Goal: Task Accomplishment & Management: Use online tool/utility

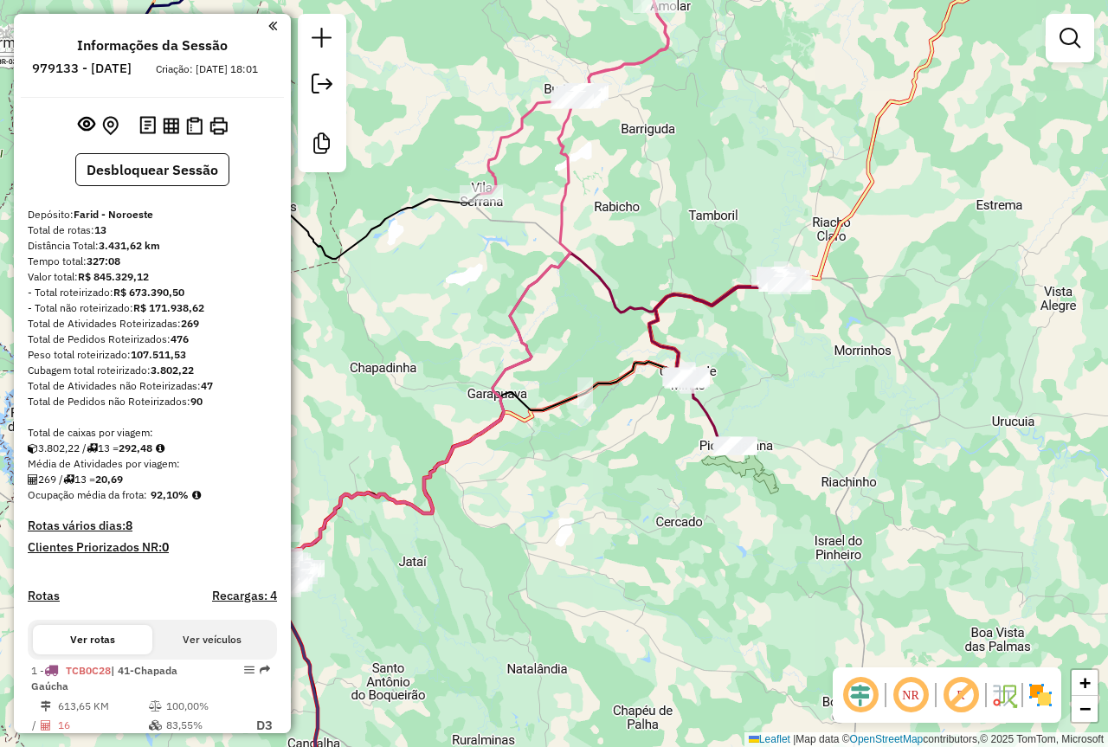
scroll to position [946, 0]
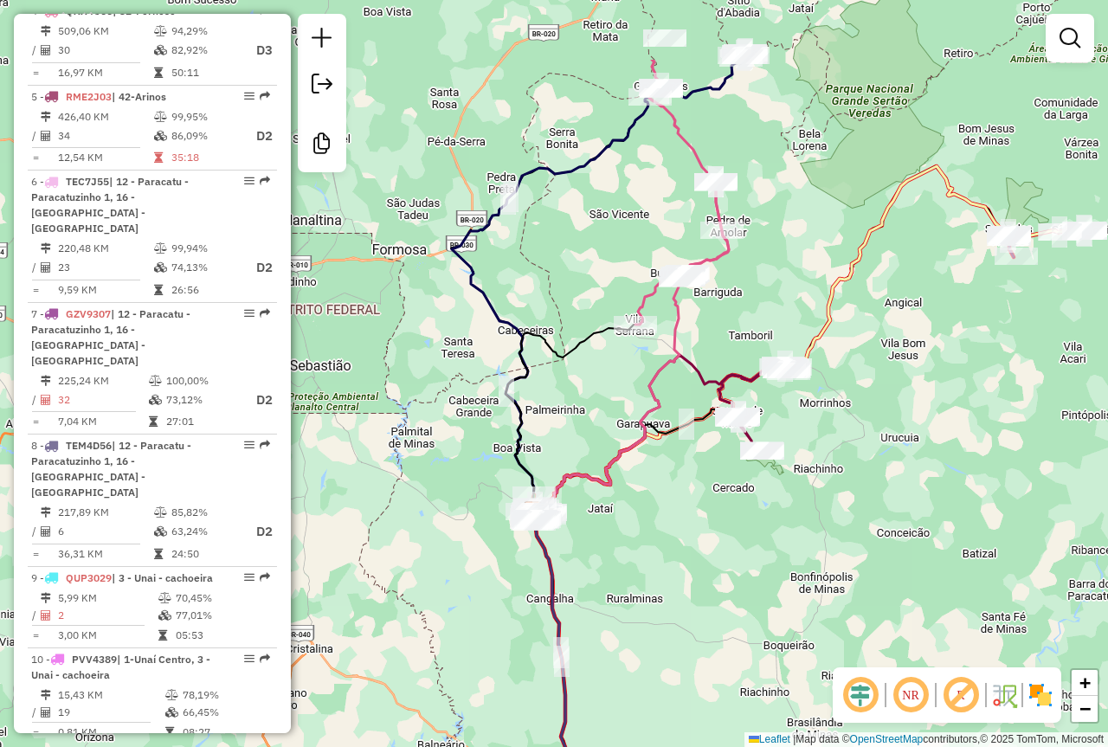
drag, startPoint x: 810, startPoint y: 157, endPoint x: 794, endPoint y: 312, distance: 155.8
click at [794, 305] on div "Janela de atendimento Grade de atendimento Capacidade Transportadoras Veículos …" at bounding box center [554, 373] width 1108 height 747
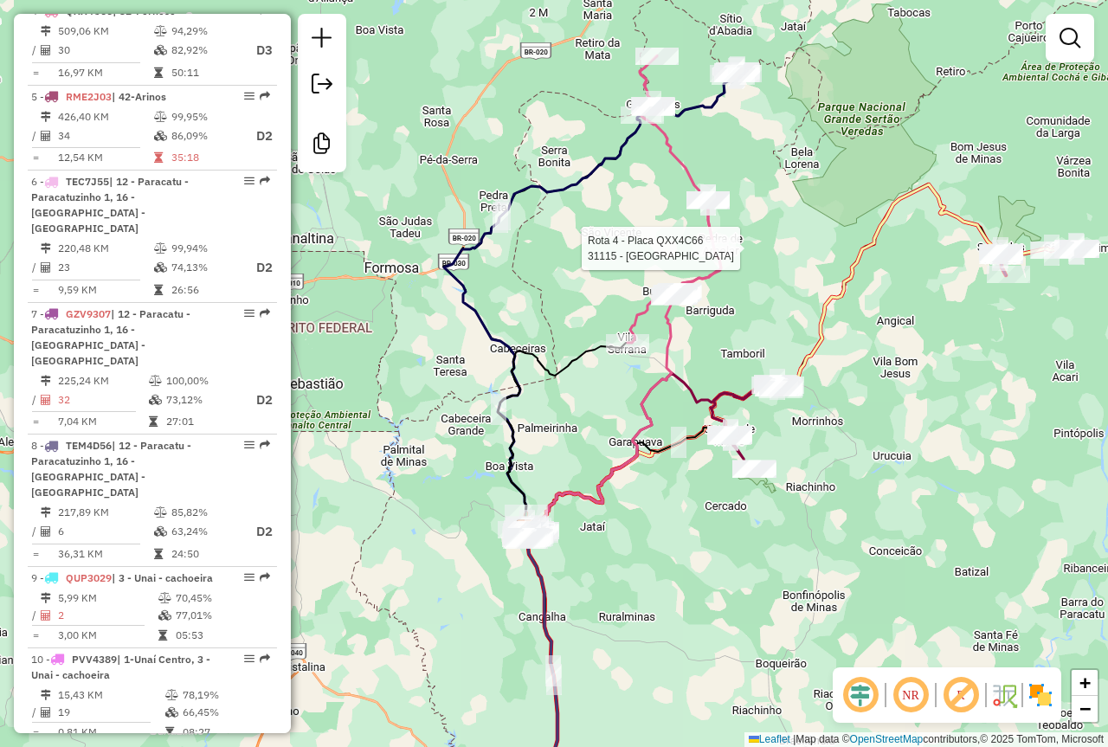
click at [716, 257] on div at bounding box center [713, 248] width 43 height 17
select select "**********"
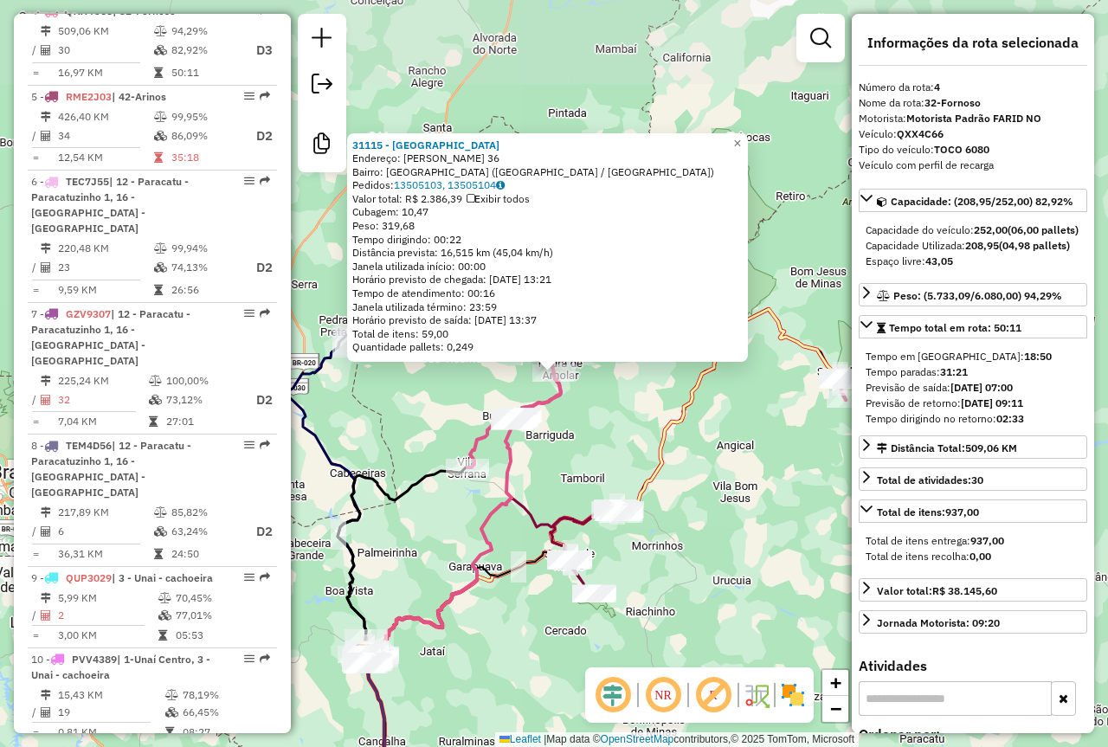
scroll to position [948, 0]
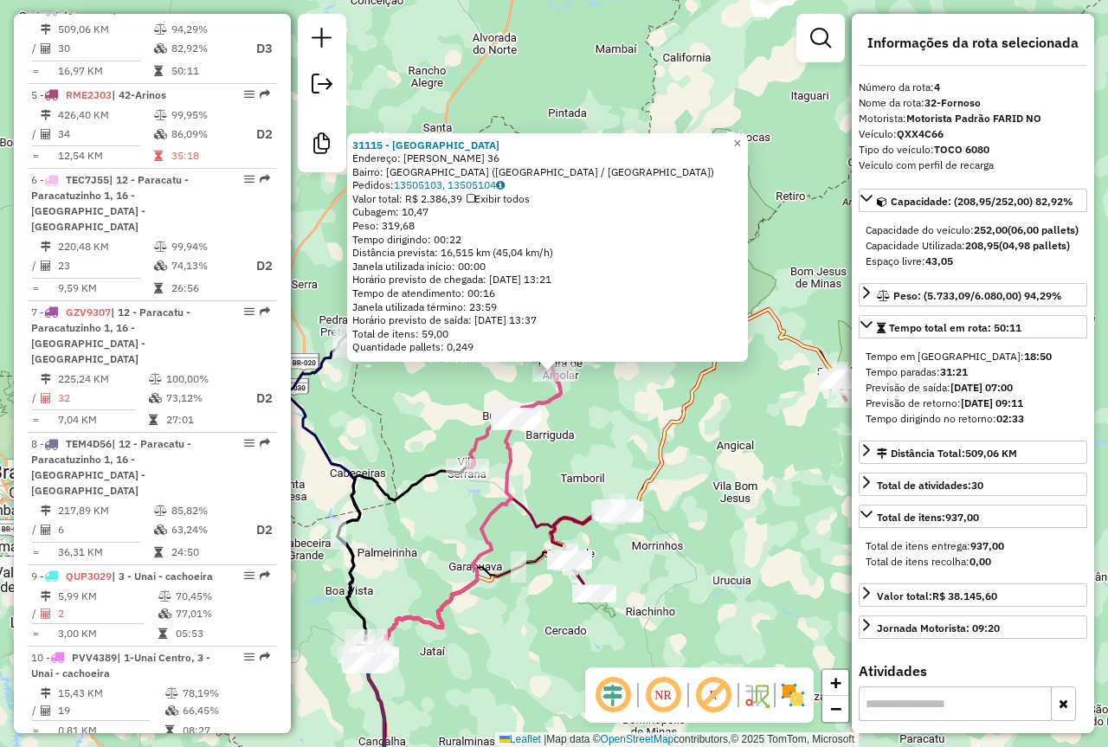
click at [611, 437] on div "31115 - SEBASTIAO Endereço: AMANCIO COSTA 36 Bairro: VILA MARAVILHA (BURITIS / …" at bounding box center [554, 373] width 1108 height 747
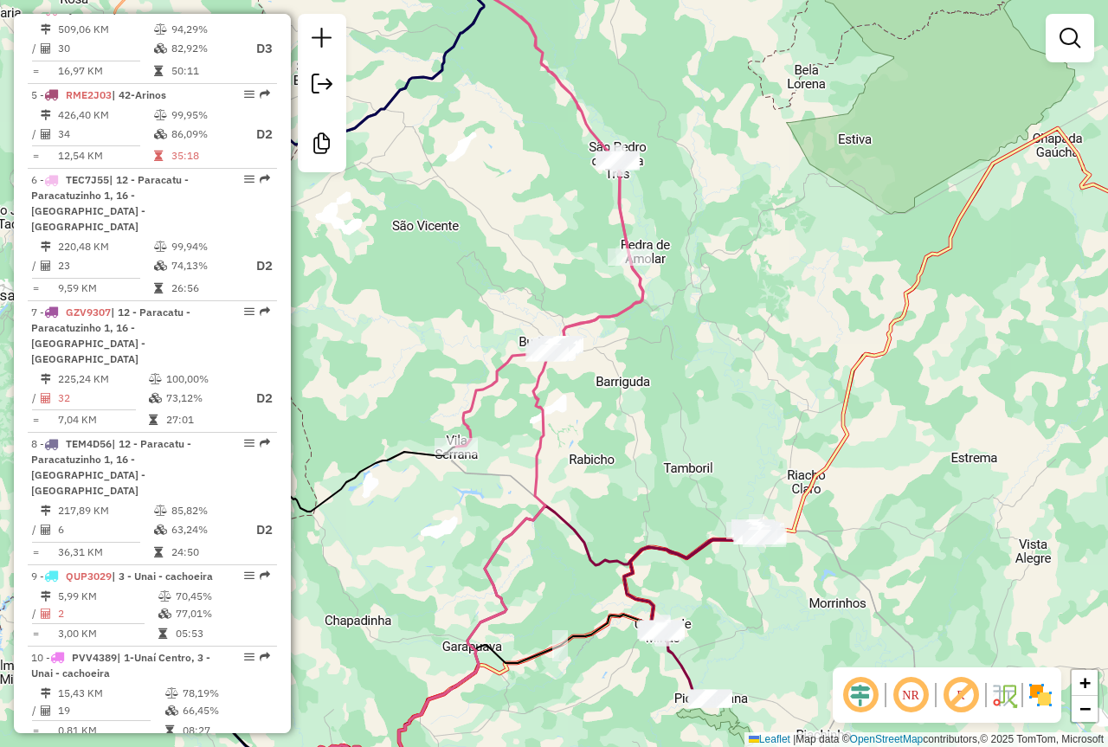
drag, startPoint x: 556, startPoint y: 432, endPoint x: 729, endPoint y: 320, distance: 205.2
click at [724, 322] on div "Janela de atendimento Grade de atendimento Capacidade Transportadoras Veículos …" at bounding box center [554, 373] width 1108 height 747
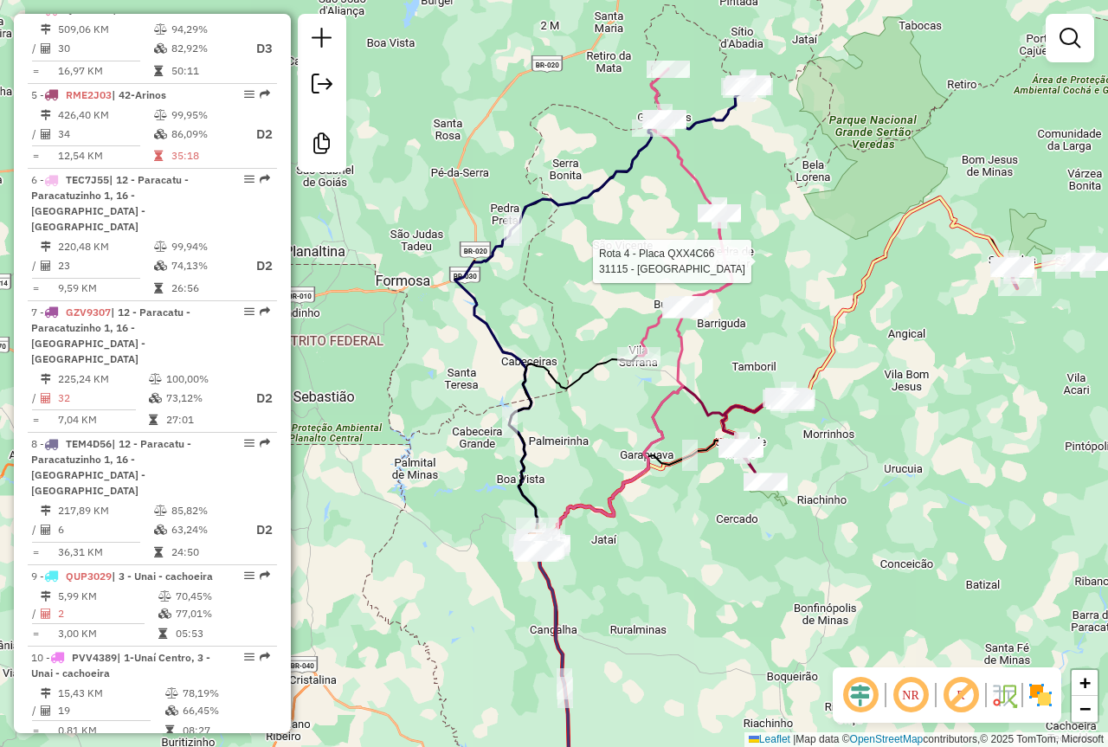
select select "**********"
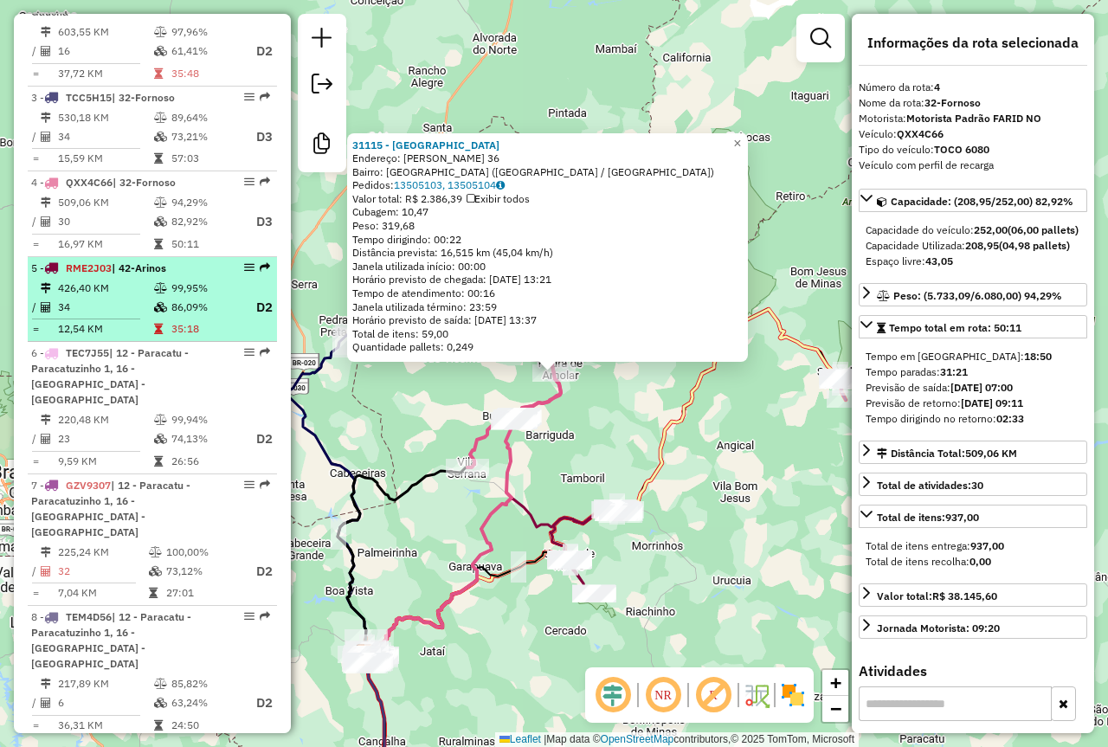
scroll to position [601, 0]
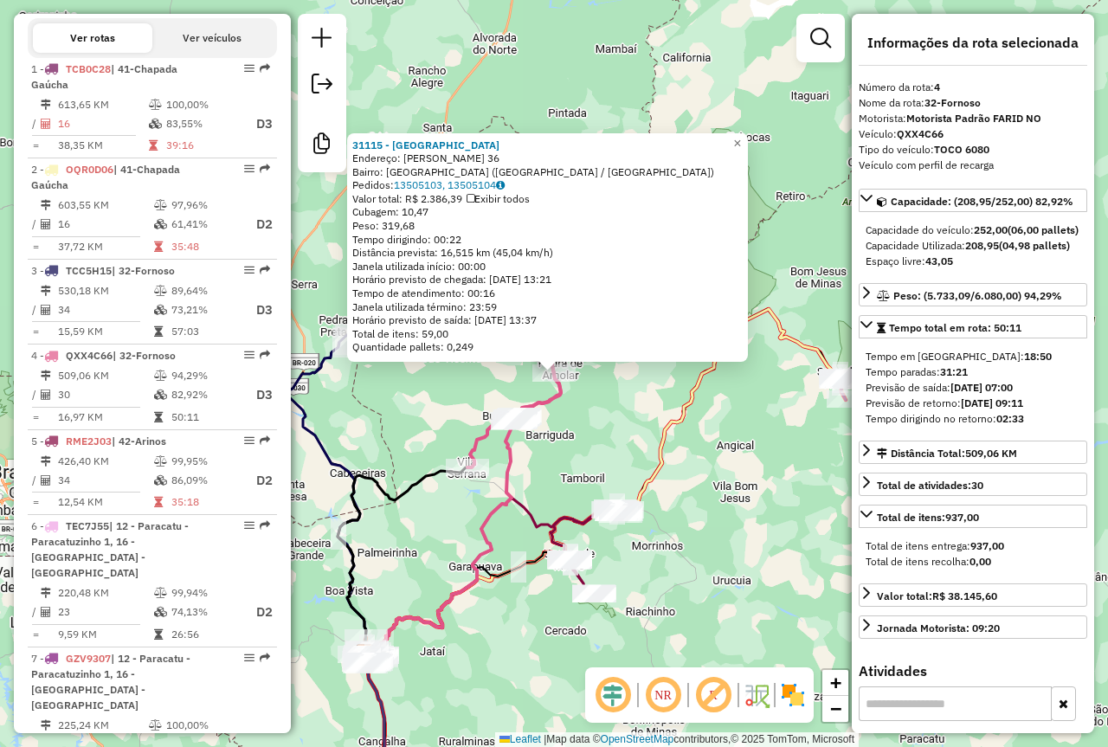
click at [391, 401] on div "31115 - SEBASTIAO Endereço: AMANCIO COSTA 36 Bairro: VILA MARAVILHA (BURITIS / …" at bounding box center [554, 373] width 1108 height 747
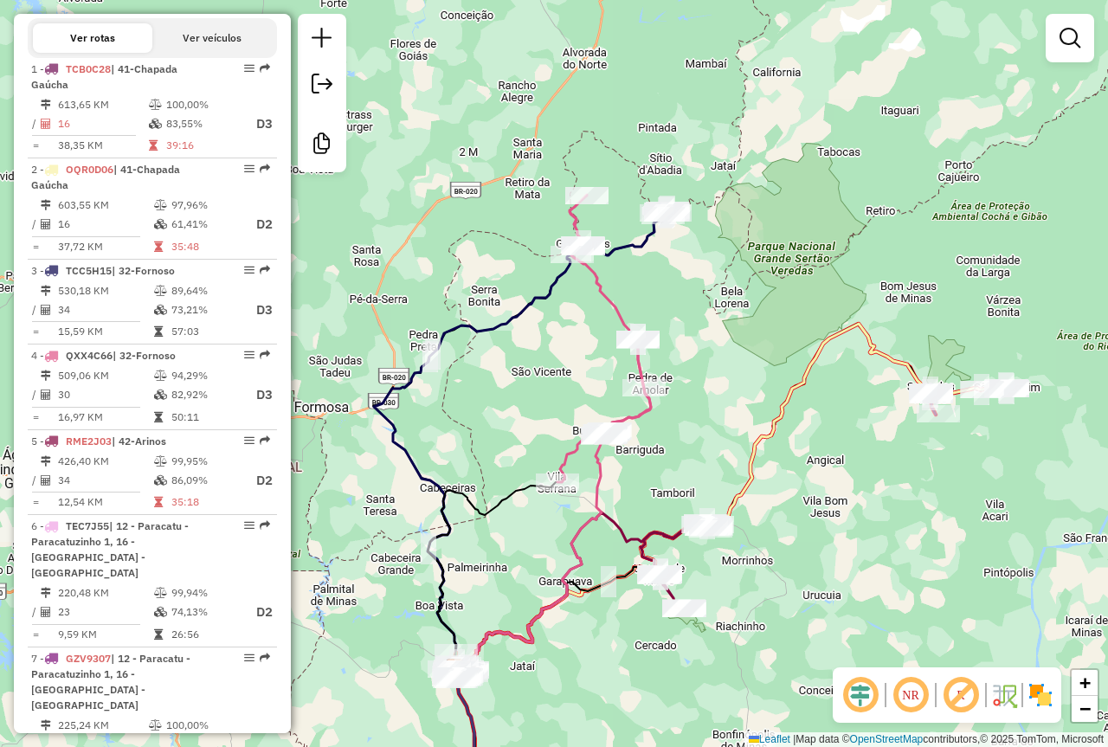
drag, startPoint x: 670, startPoint y: 331, endPoint x: 768, endPoint y: 351, distance: 100.0
click at [767, 351] on div "Janela de atendimento Grade de atendimento Capacidade Transportadoras Veículos …" at bounding box center [554, 373] width 1108 height 747
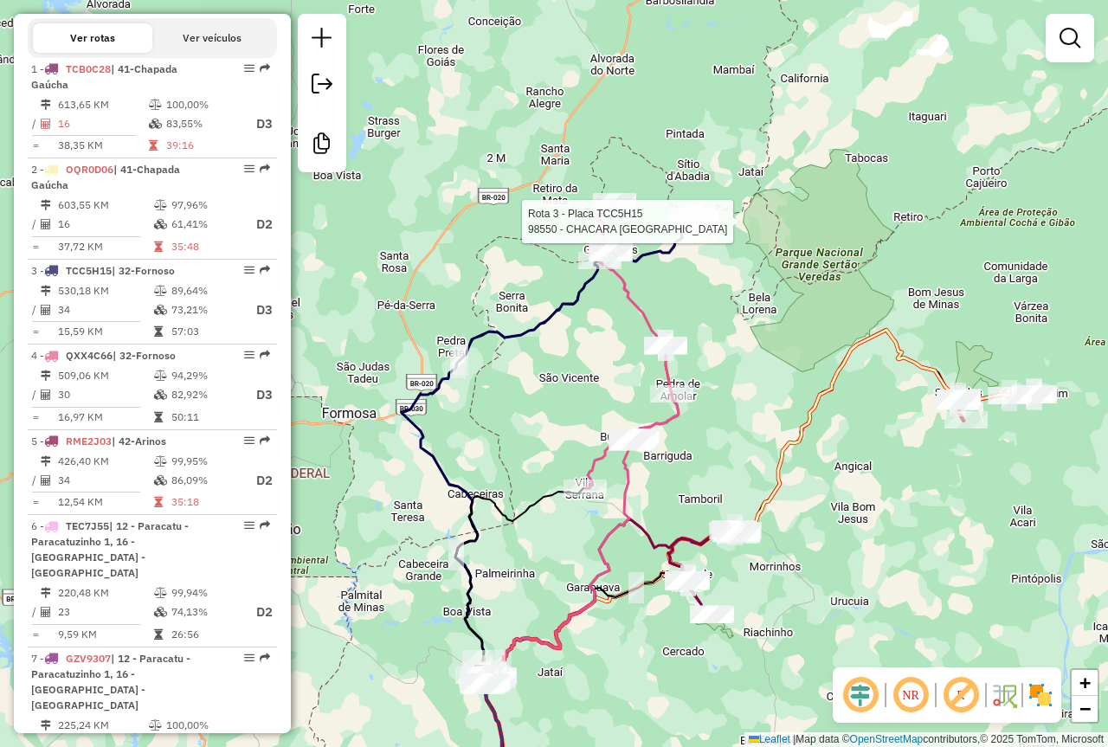
select select "**********"
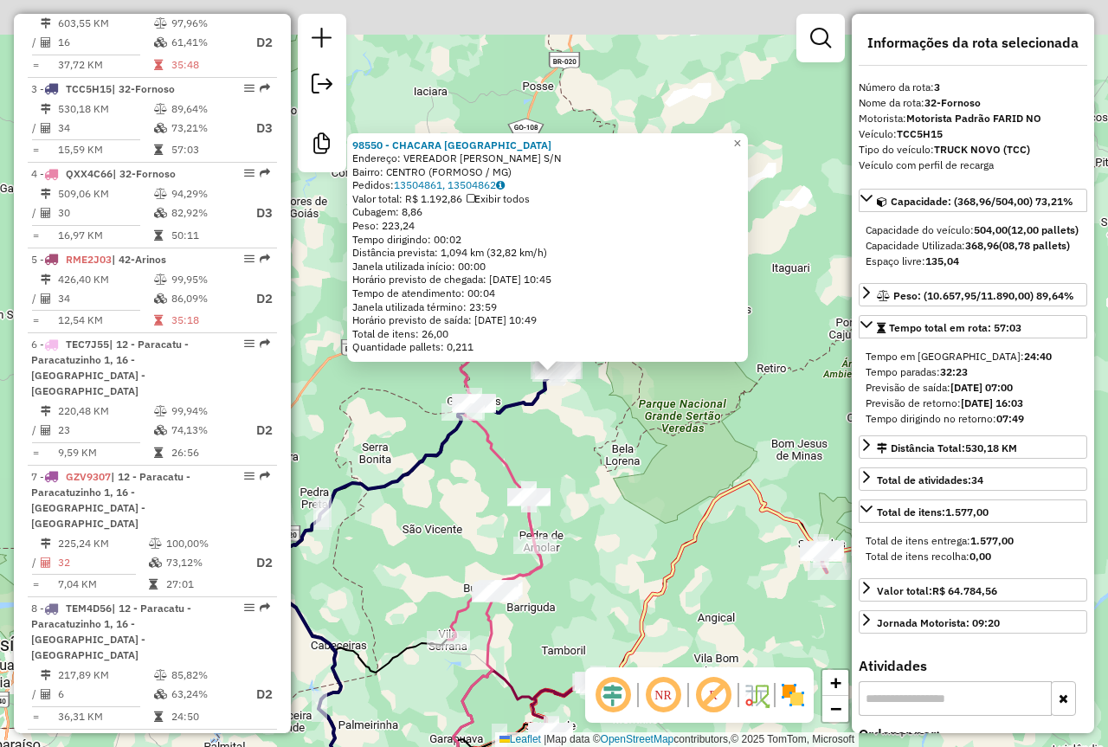
scroll to position [863, 0]
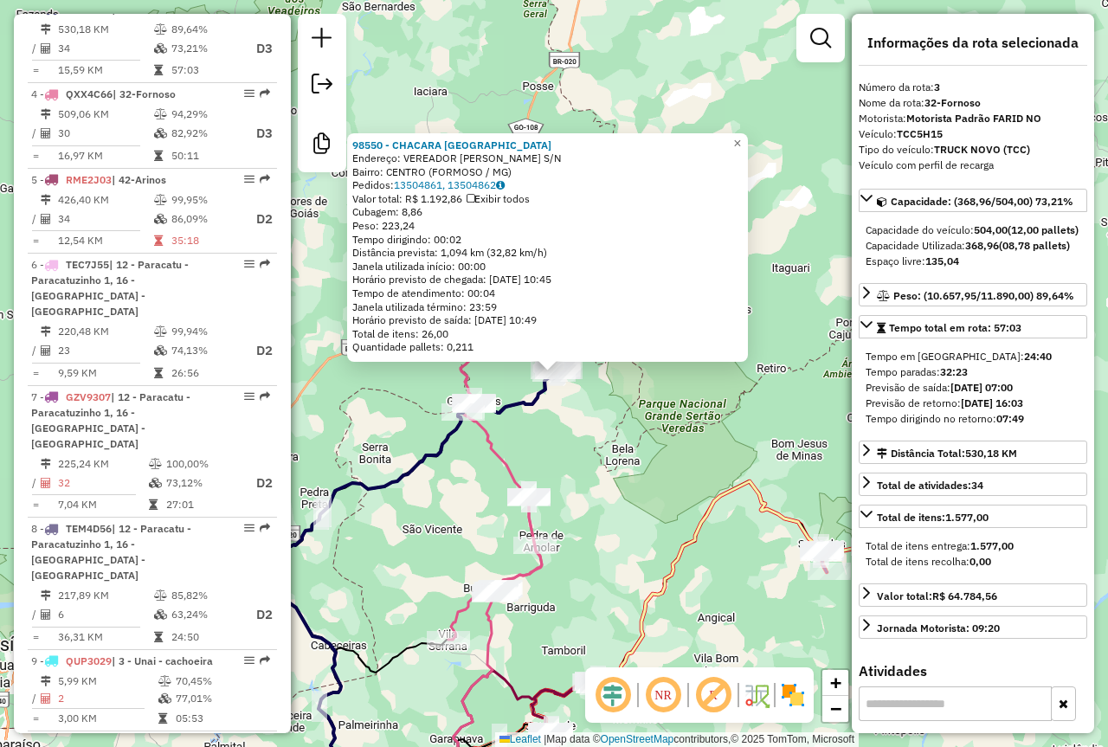
drag, startPoint x: 684, startPoint y: 389, endPoint x: 673, endPoint y: 390, distance: 10.4
click at [678, 389] on div "98550 - CHACARA FORTALEZA Endereço: VEREADOR JOSE BATISTA ARAUJO S/N Bairro: CE…" at bounding box center [554, 373] width 1108 height 747
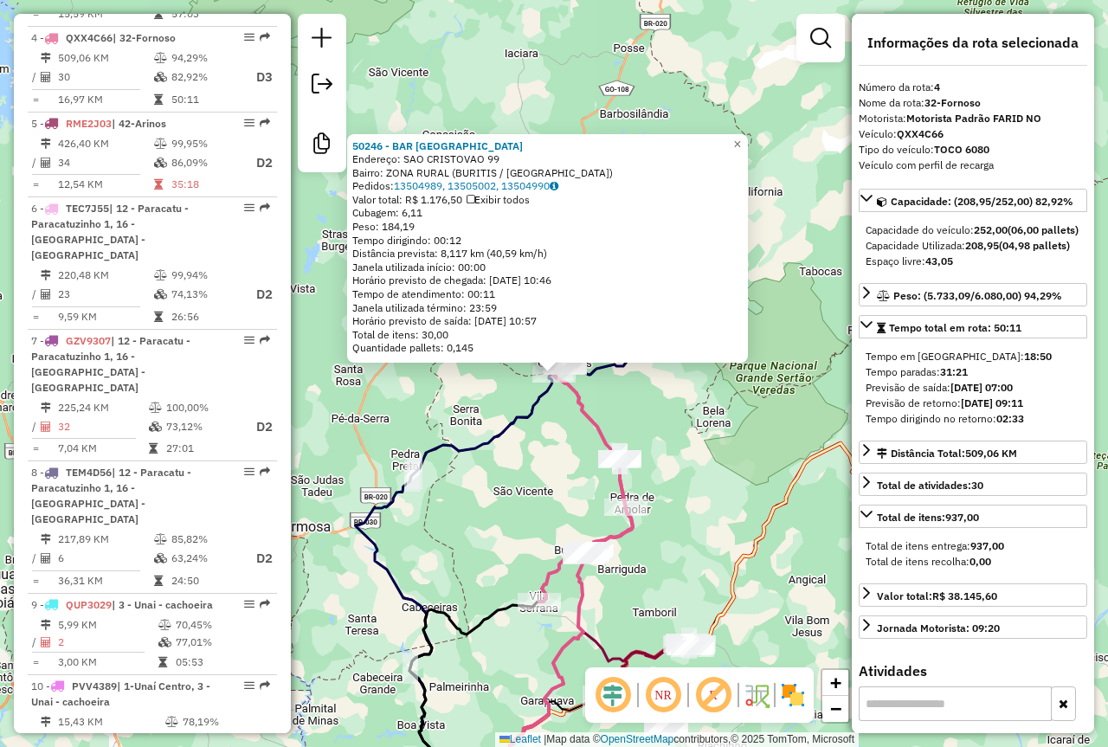
scroll to position [948, 0]
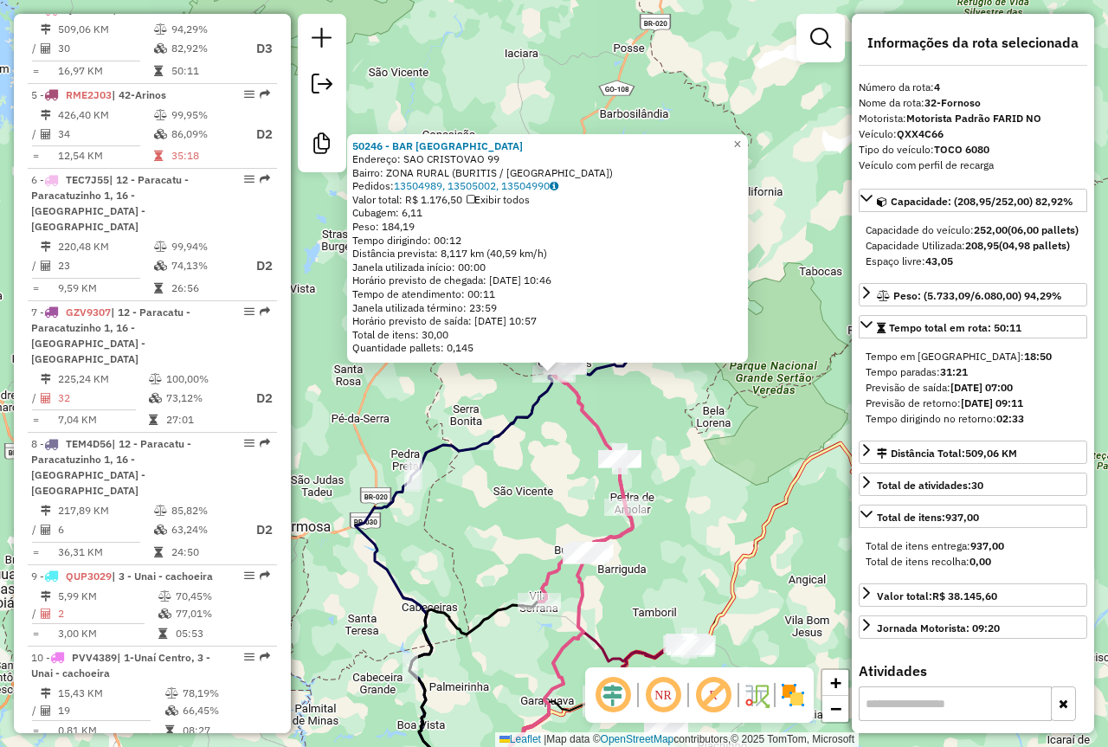
click at [704, 440] on div "50246 - BAR SAO DOMINGOS Endereço: SAO CRISTOVAO 99 Bairro: ZONA RURAL (BURITIS…" at bounding box center [554, 373] width 1108 height 747
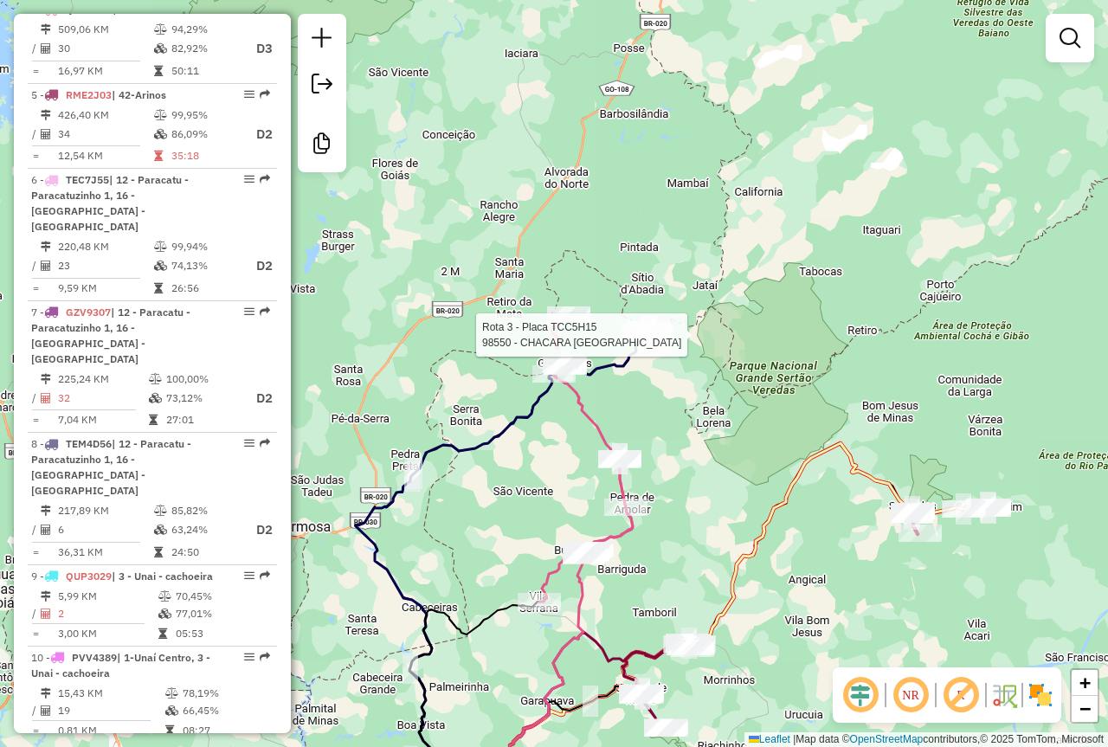
select select "**********"
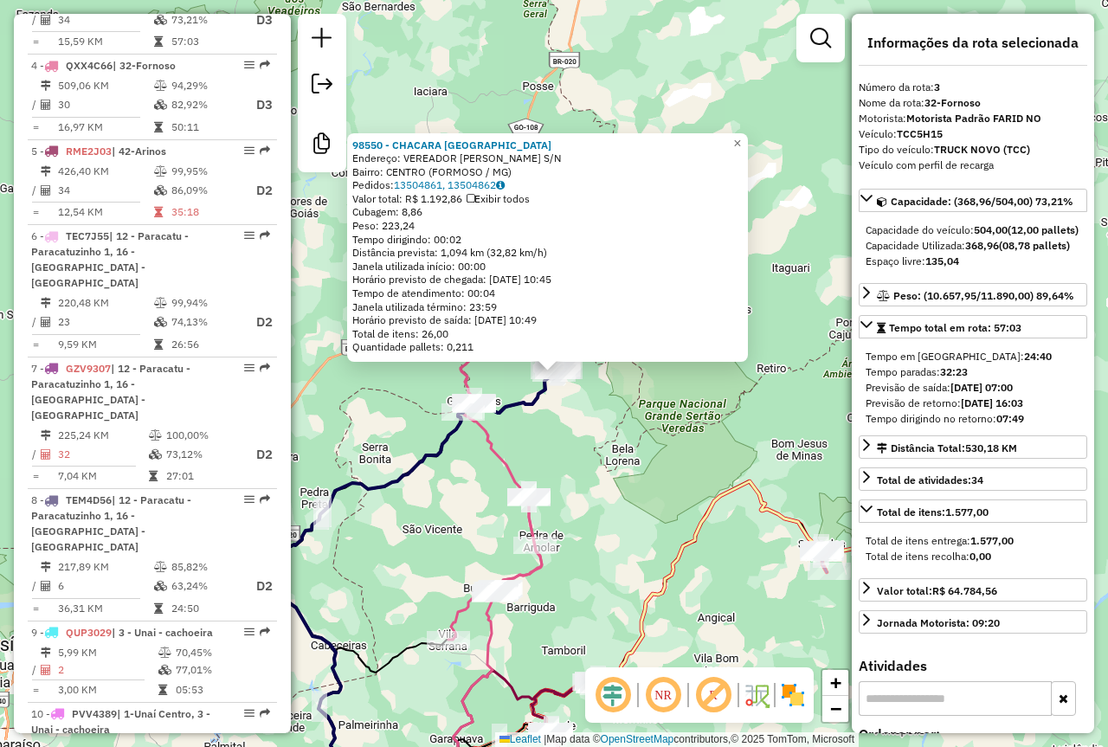
scroll to position [863, 0]
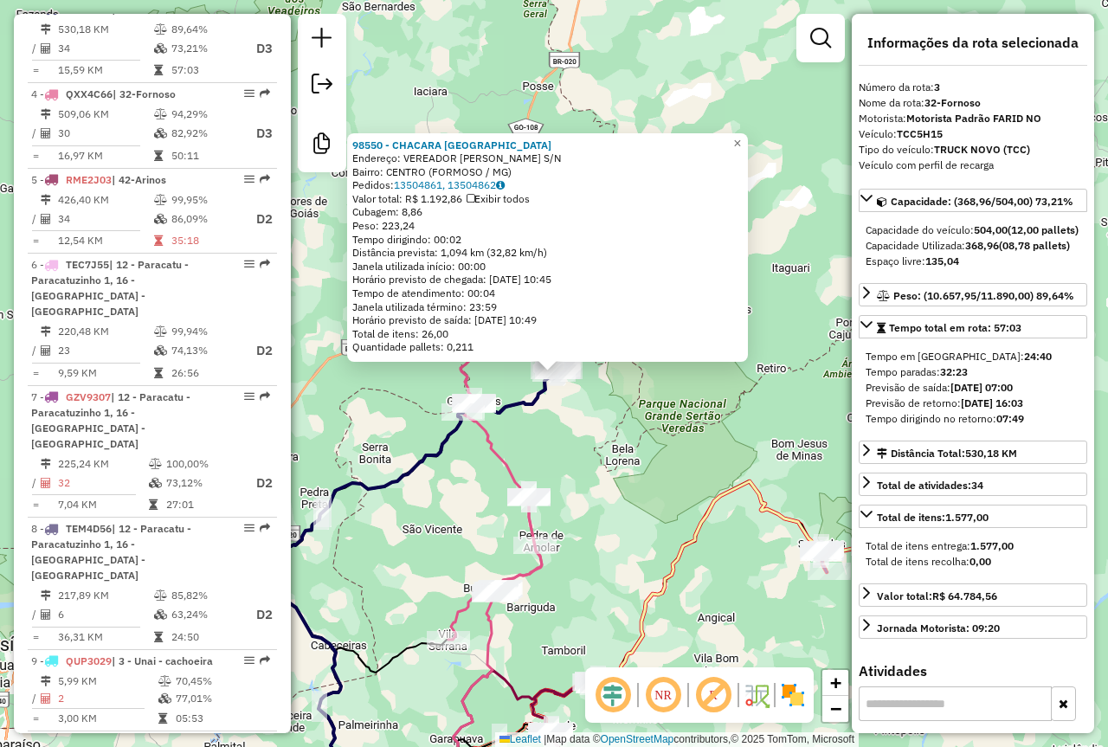
click at [678, 443] on div "98550 - CHACARA FORTALEZA Endereço: VEREADOR JOSE BATISTA ARAUJO S/N Bairro: CE…" at bounding box center [554, 373] width 1108 height 747
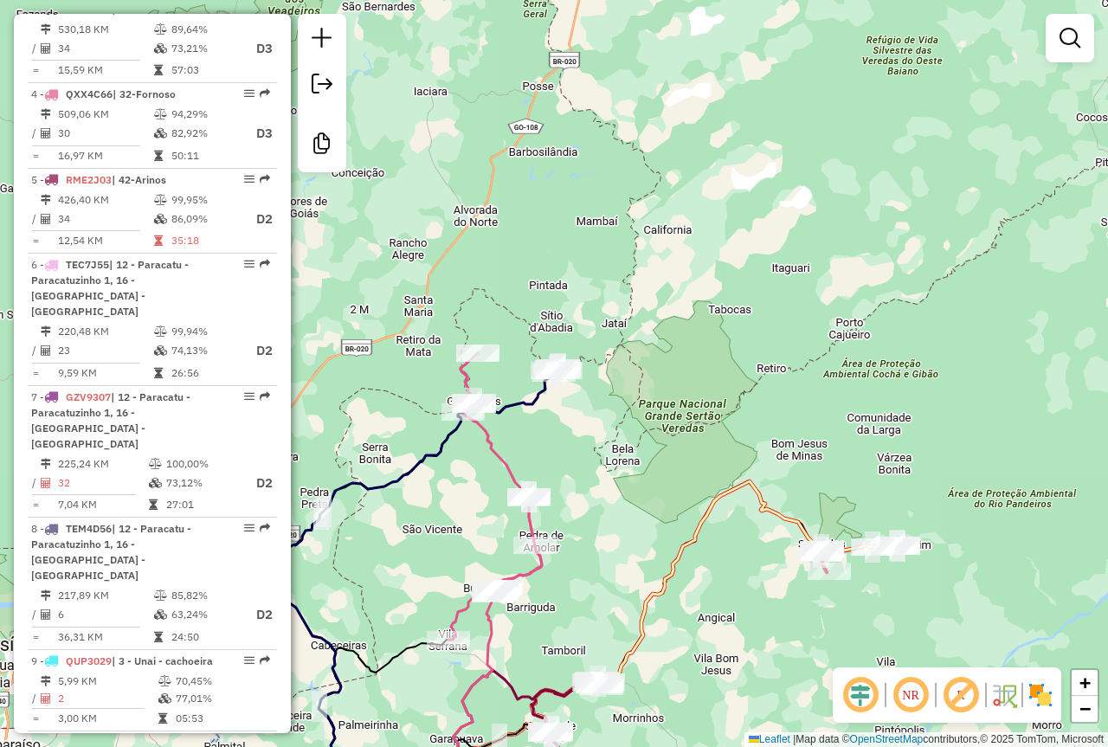
drag, startPoint x: 573, startPoint y: 446, endPoint x: 594, endPoint y: 302, distance: 145.1
click at [576, 343] on div "Janela de atendimento Grade de atendimento Capacidade Transportadoras Veículos …" at bounding box center [554, 373] width 1108 height 747
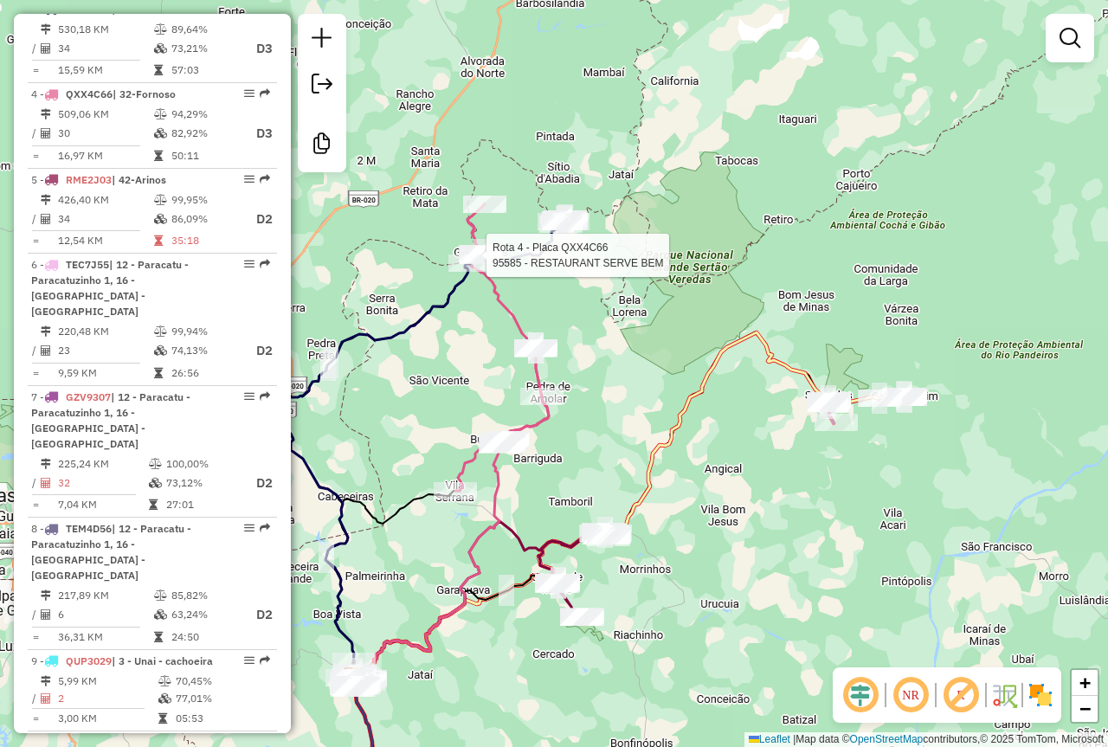
select select "**********"
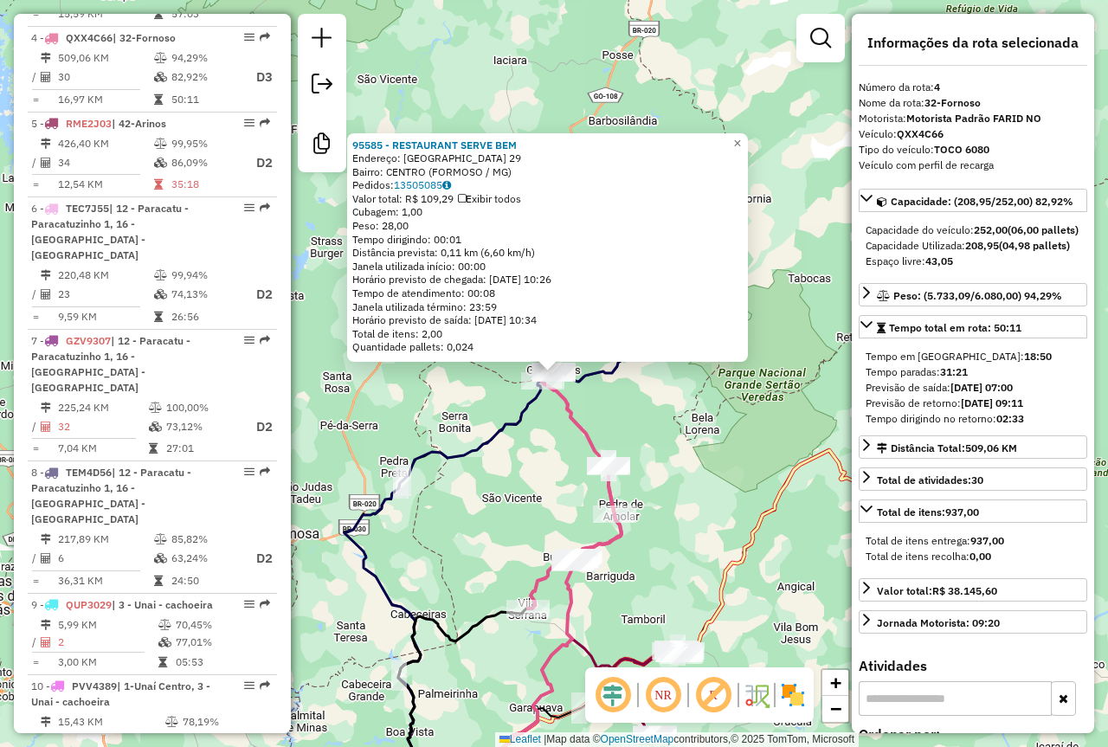
scroll to position [948, 0]
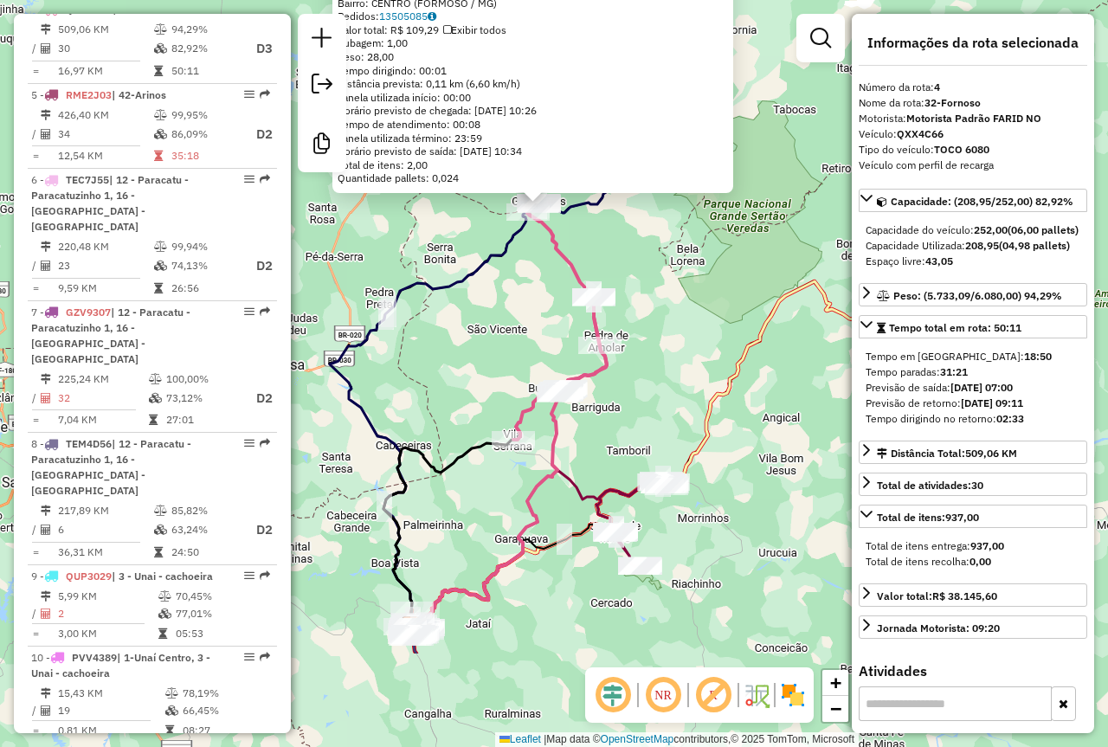
drag, startPoint x: 704, startPoint y: 530, endPoint x: 689, endPoint y: 362, distance: 169.4
click at [689, 362] on div "95585 - RESTAURANT SERVE BEM Endereço: MINAS GERAIS 29 Bairro: CENTRO (FORMOSO …" at bounding box center [554, 373] width 1108 height 747
click at [868, 299] on icon at bounding box center [866, 293] width 14 height 14
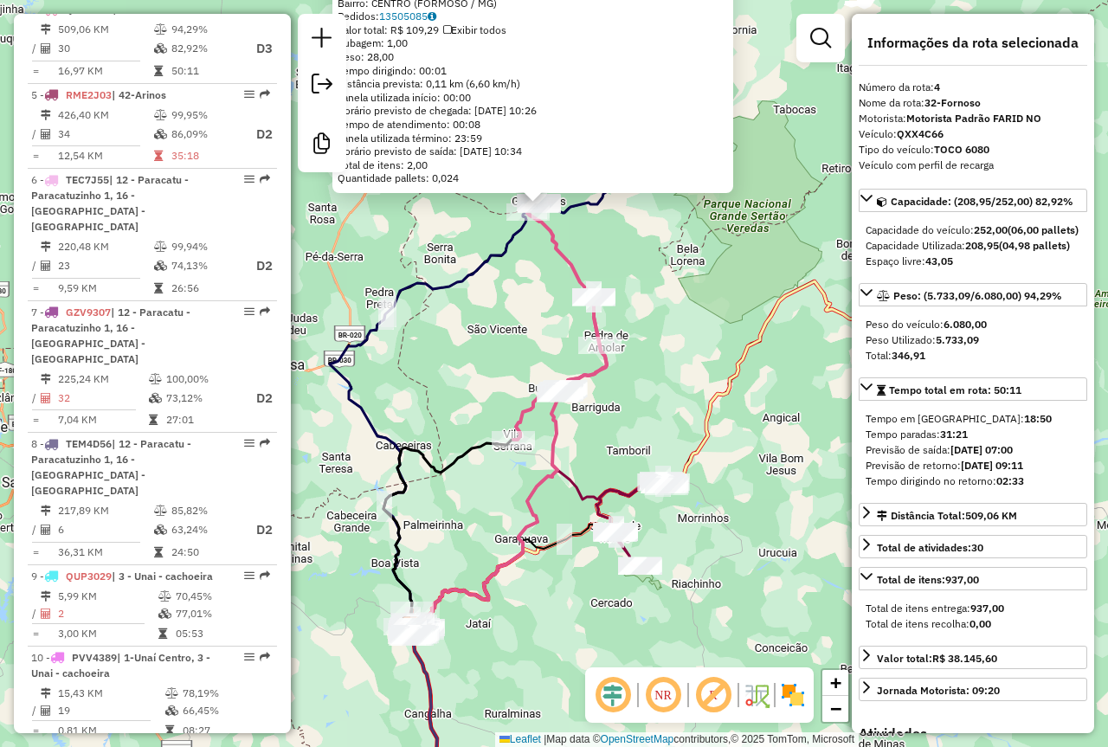
click at [653, 339] on div "95585 - RESTAURANT SERVE BEM Endereço: MINAS GERAIS 29 Bairro: CENTRO (FORMOSO …" at bounding box center [554, 373] width 1108 height 747
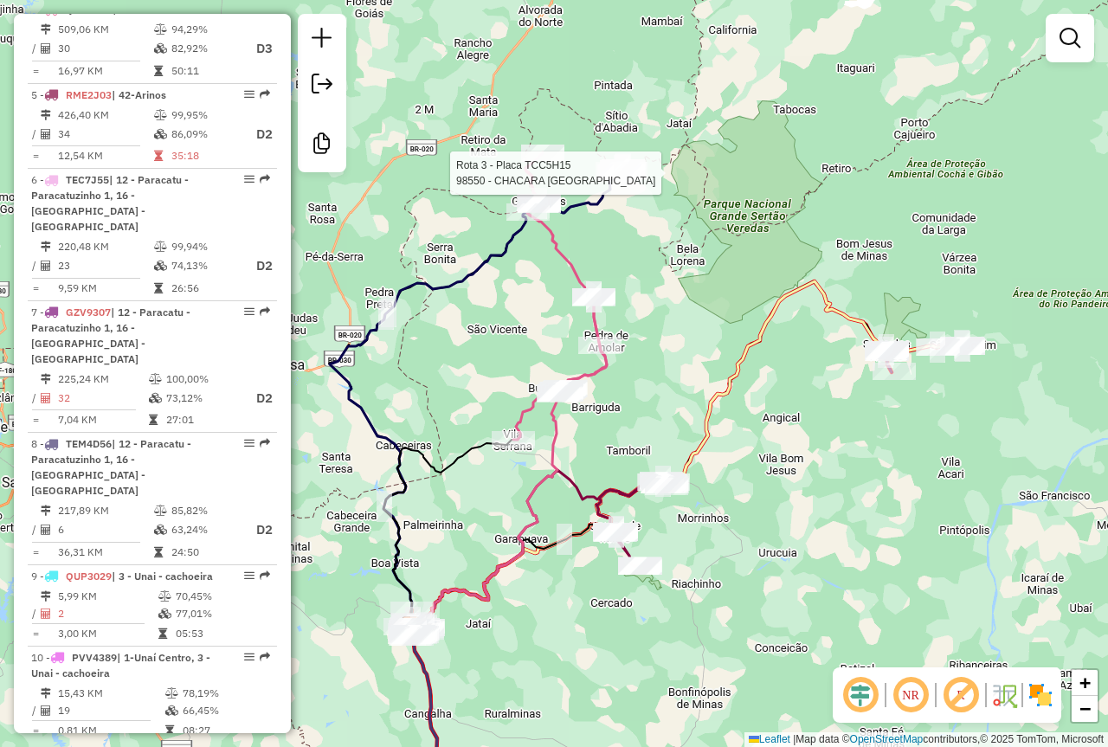
select select "**********"
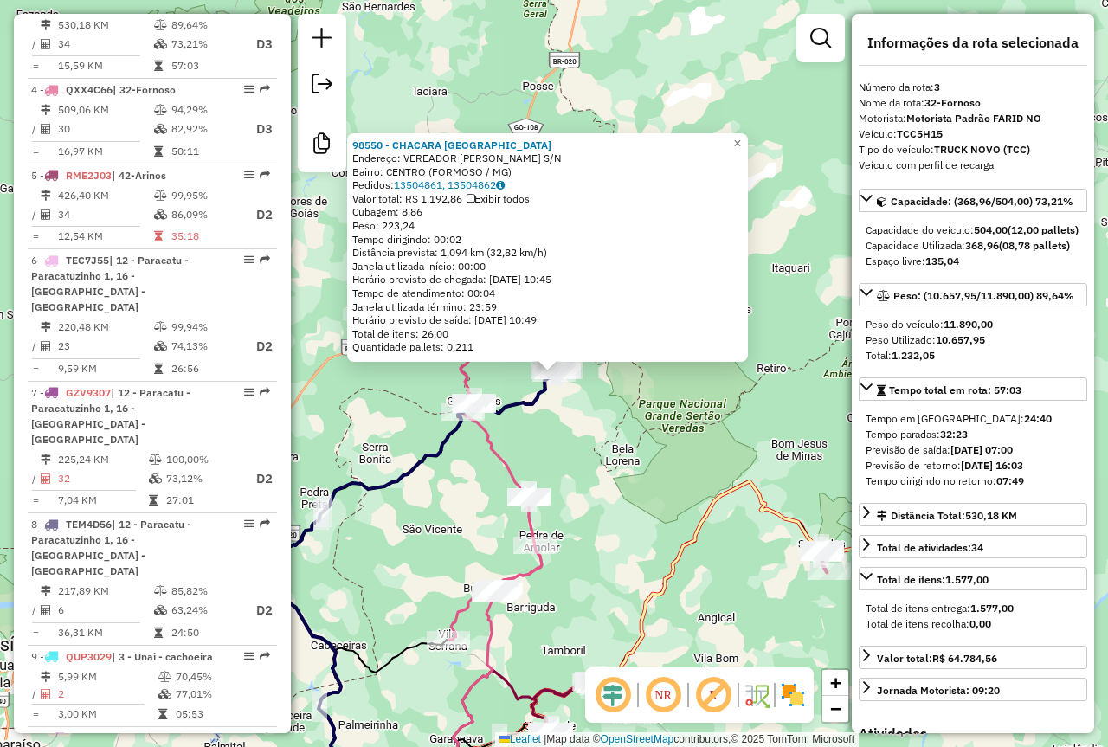
scroll to position [863, 0]
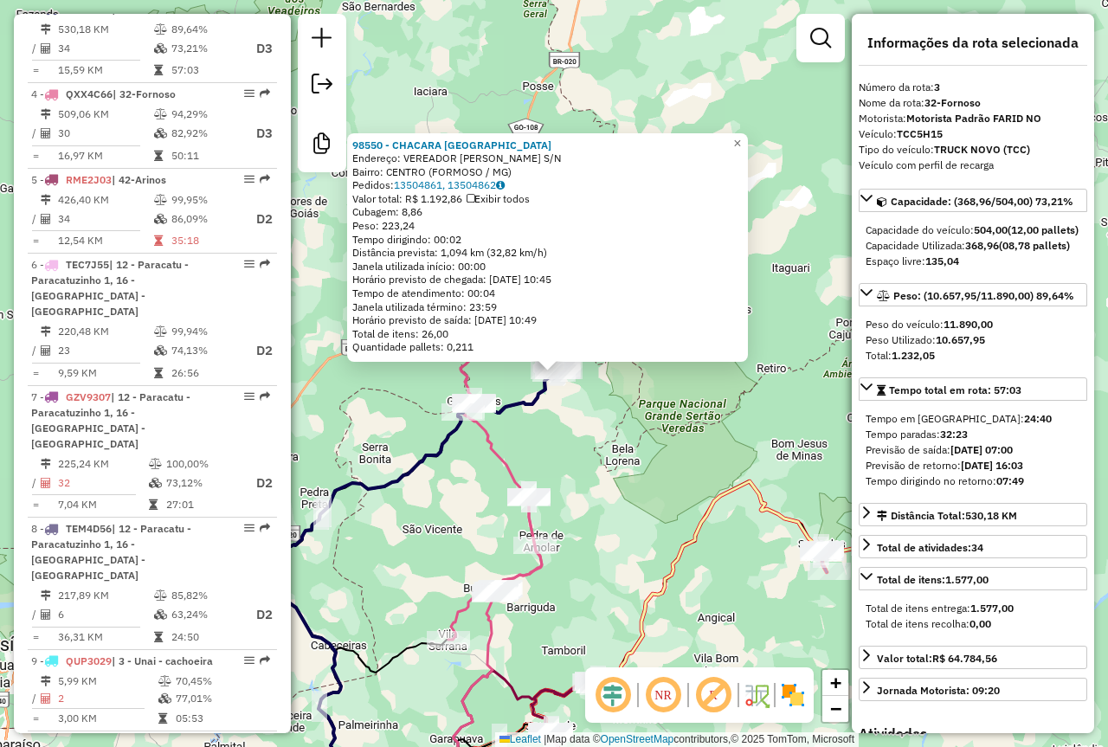
click at [547, 436] on div "98550 - CHACARA FORTALEZA Endereço: VEREADOR JOSE BATISTA ARAUJO S/N Bairro: CE…" at bounding box center [554, 373] width 1108 height 747
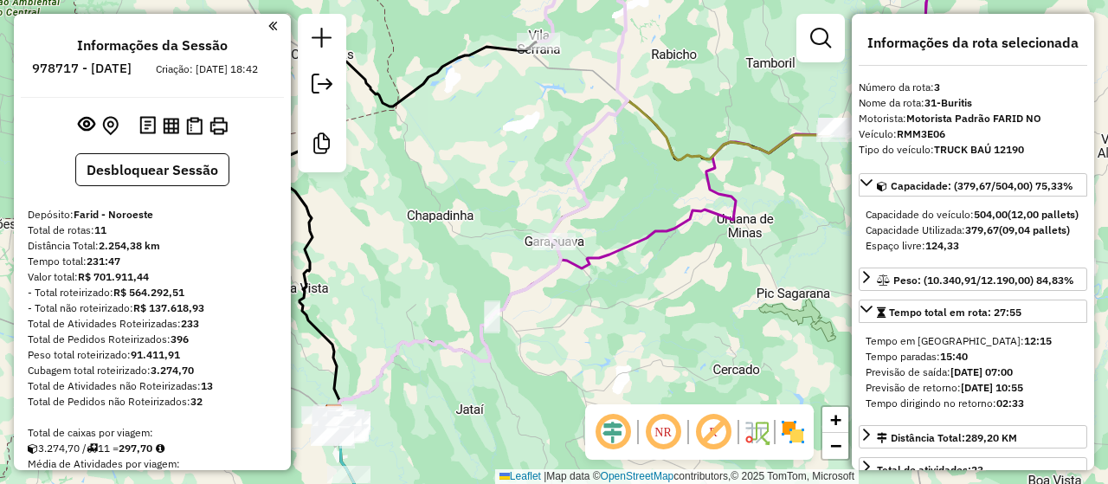
select select "**********"
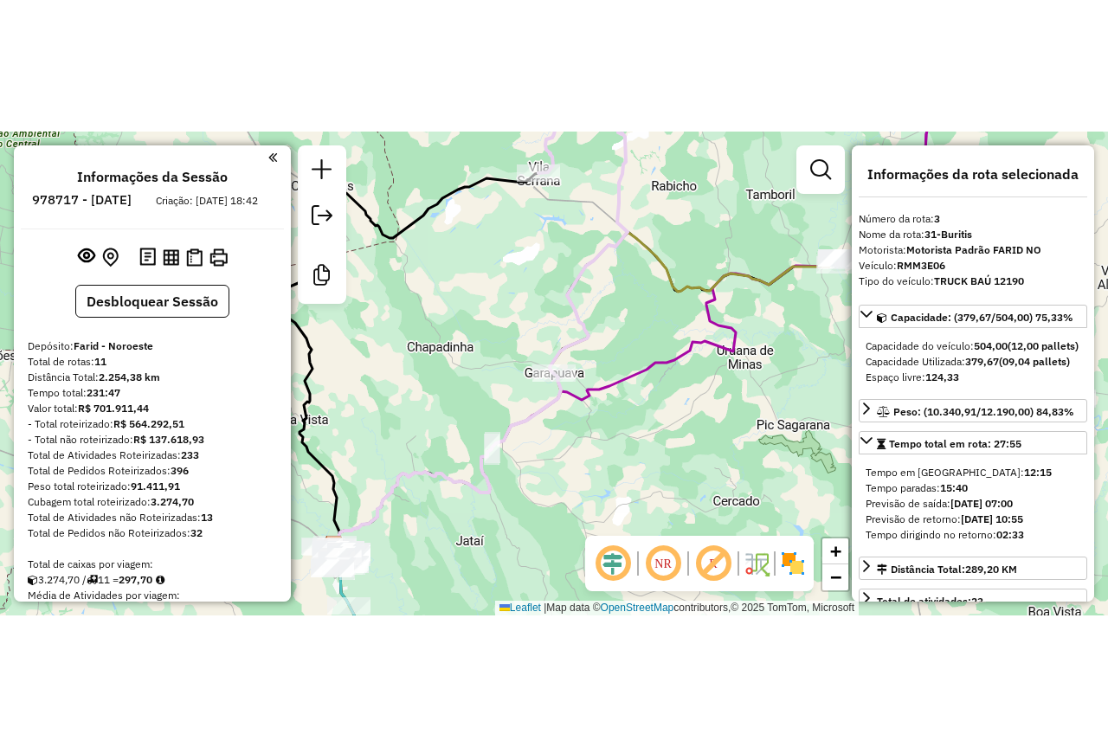
scroll to position [866, 0]
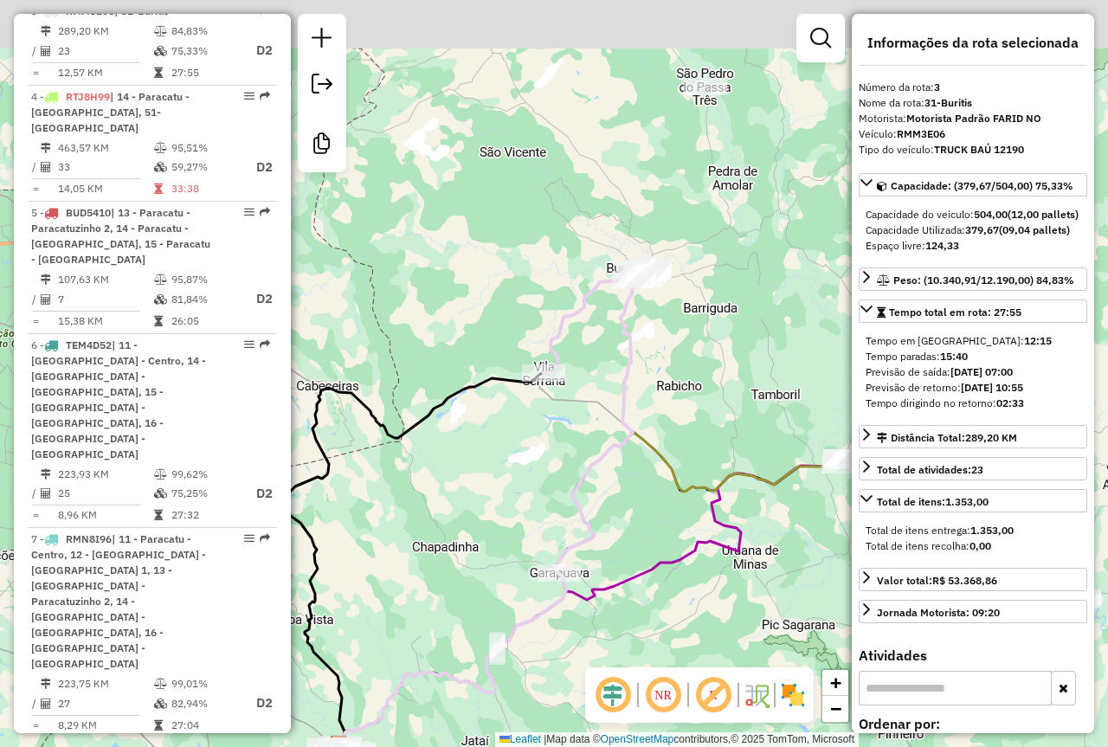
drag, startPoint x: 589, startPoint y: 254, endPoint x: 597, endPoint y: 434, distance: 179.3
click at [597, 427] on div "Janela de atendimento Grade de atendimento Capacidade Transportadoras Veículos …" at bounding box center [554, 373] width 1108 height 747
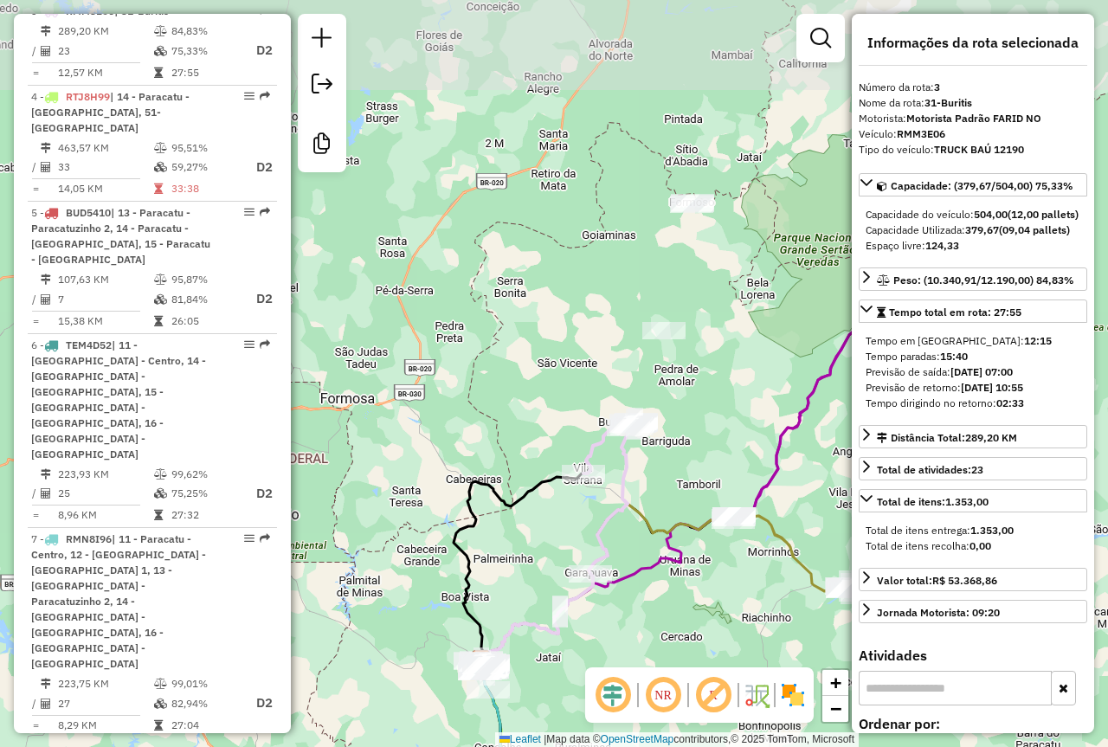
drag, startPoint x: 656, startPoint y: 145, endPoint x: 644, endPoint y: 321, distance: 176.1
click at [644, 330] on div "Janela de atendimento Grade de atendimento Capacidade Transportadoras Veículos …" at bounding box center [554, 373] width 1108 height 747
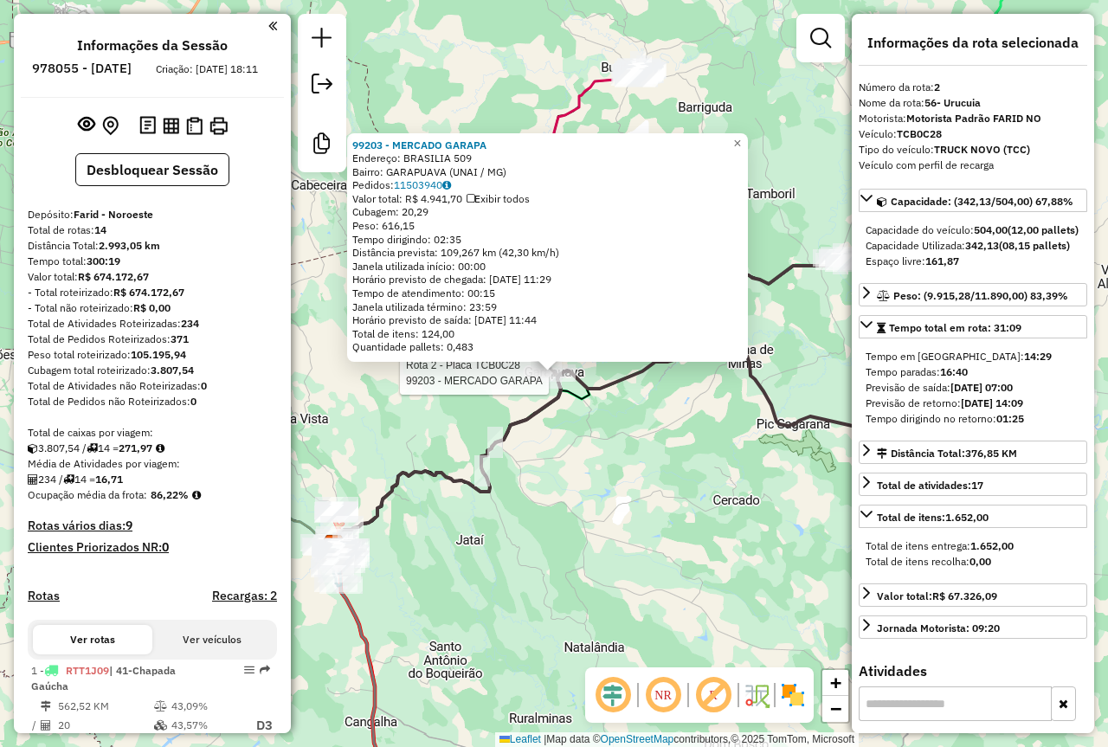
select select "**********"
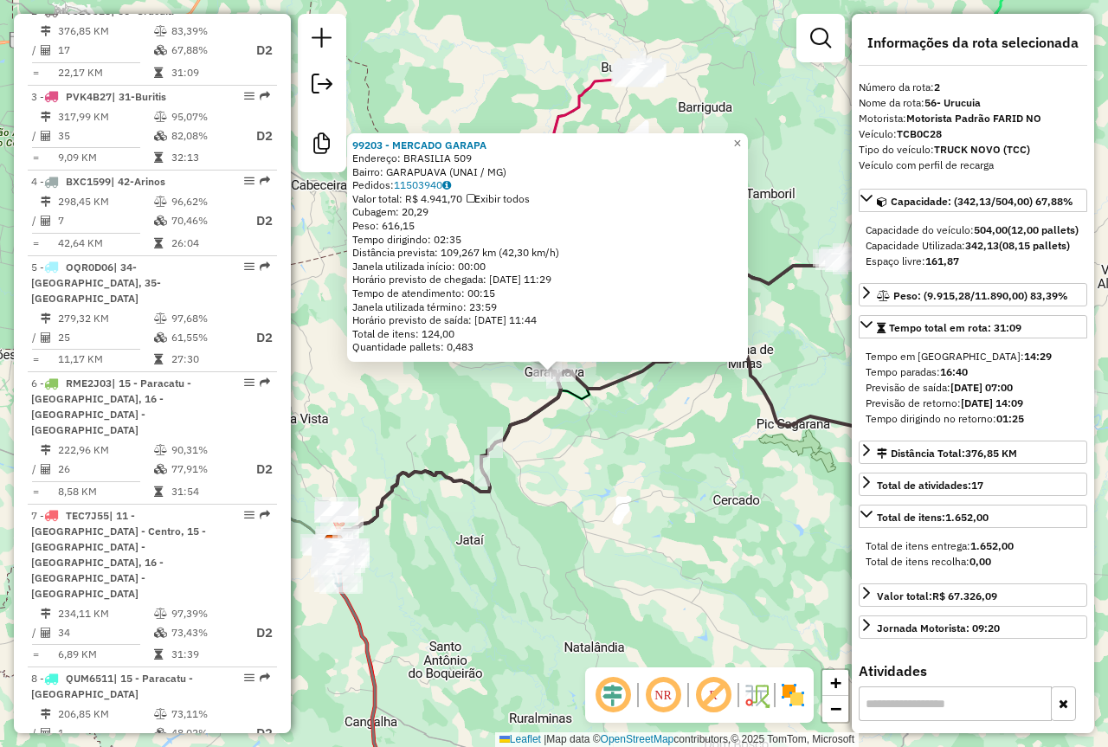
click at [717, 464] on div "Rota 2 - Placa TCB0C28 99203 - MERCADO GARAPA 99203 - MERCADO GARAPA Endereço: …" at bounding box center [554, 373] width 1108 height 747
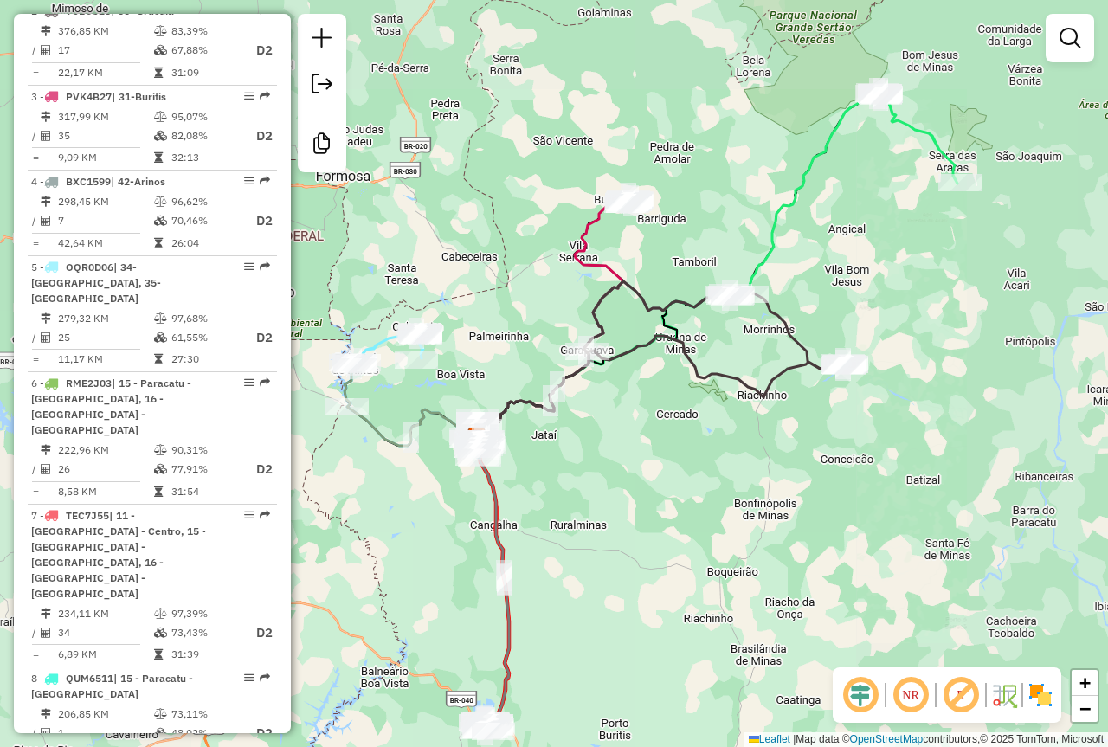
drag, startPoint x: 635, startPoint y: 271, endPoint x: 625, endPoint y: 488, distance: 217.5
click at [630, 470] on div "Janela de atendimento Grade de atendimento Capacidade Transportadoras Veículos …" at bounding box center [554, 373] width 1108 height 747
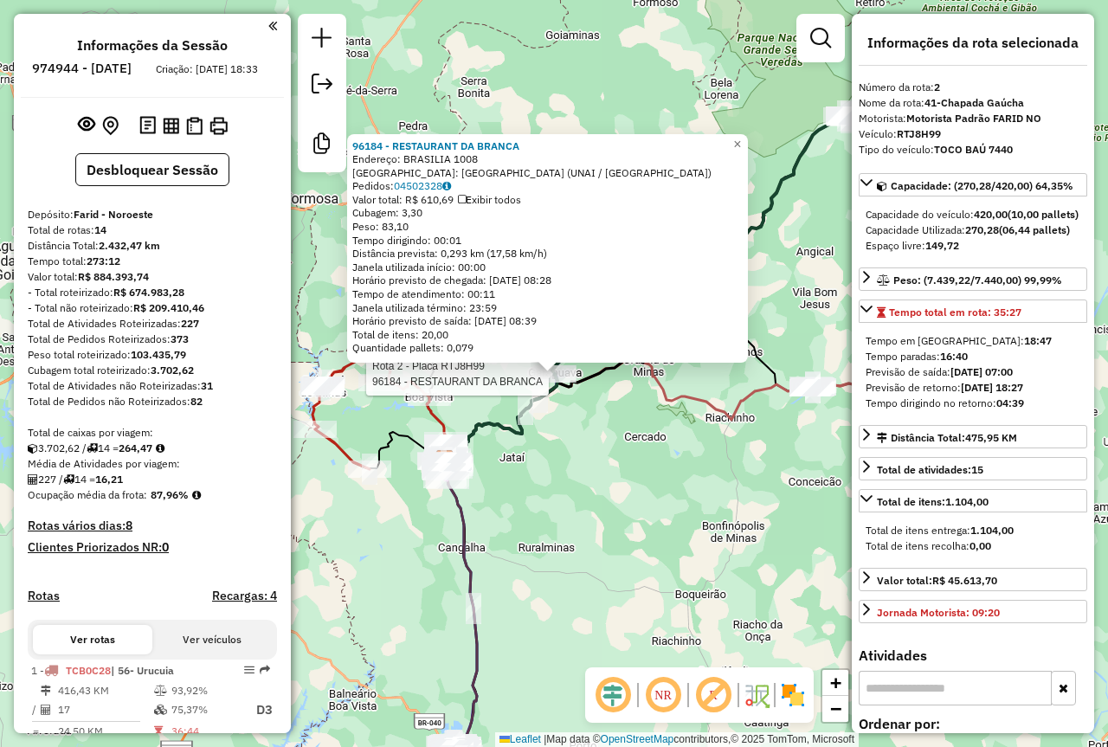
select select "**********"
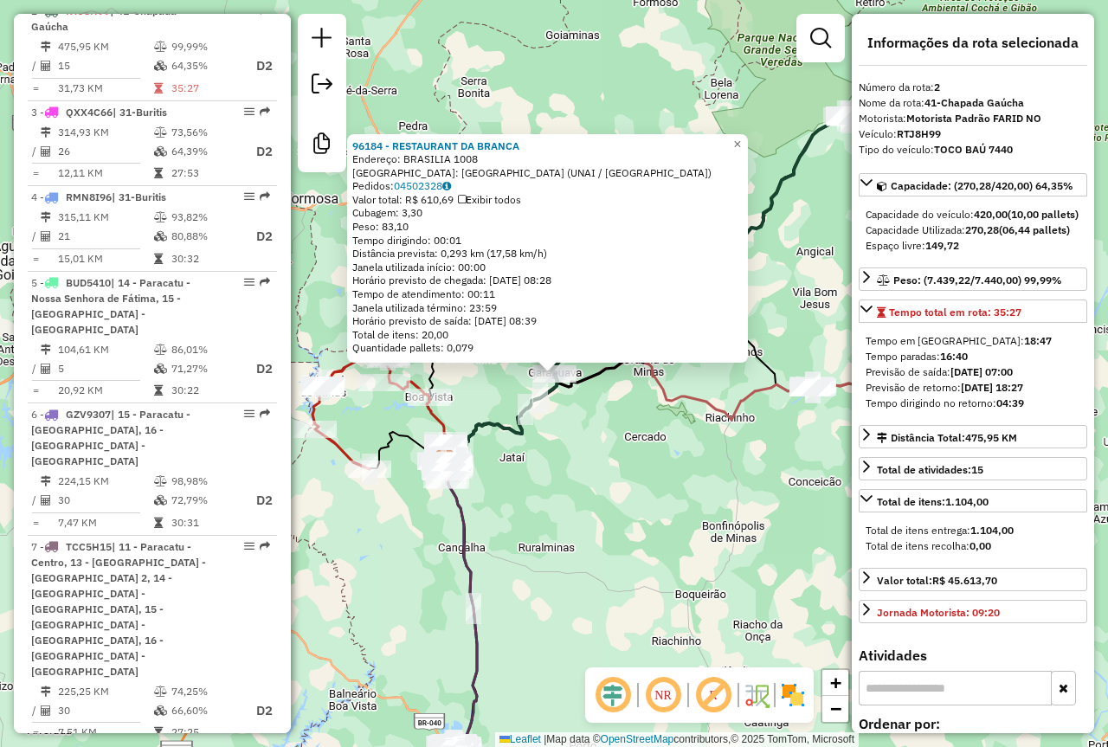
click at [580, 452] on div "Rota 2 - Placa RTJ8H99 96184 - RESTAURANT DA BRANCA 96184 - RESTAURANT DA BRANC…" at bounding box center [554, 373] width 1108 height 747
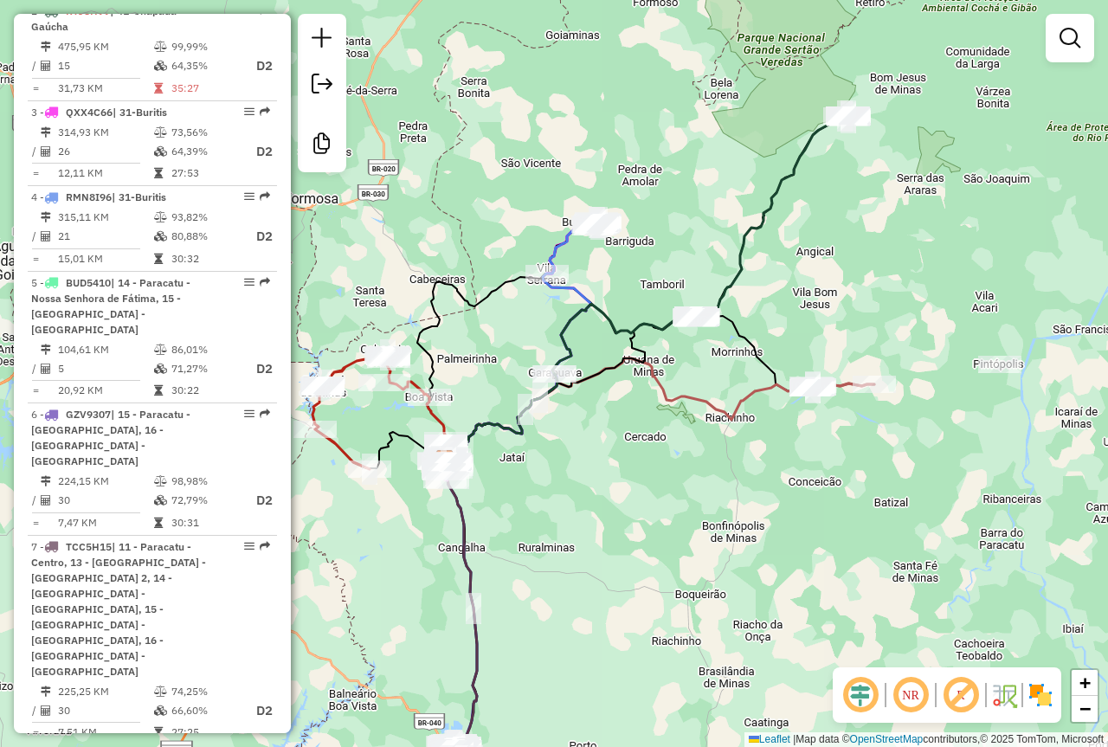
drag, startPoint x: 596, startPoint y: 405, endPoint x: 692, endPoint y: 484, distance: 124.2
click at [691, 482] on div "Janela de atendimento Grade de atendimento Capacidade Transportadoras Veículos …" at bounding box center [554, 373] width 1108 height 747
